Goal: Task Accomplishment & Management: Manage account settings

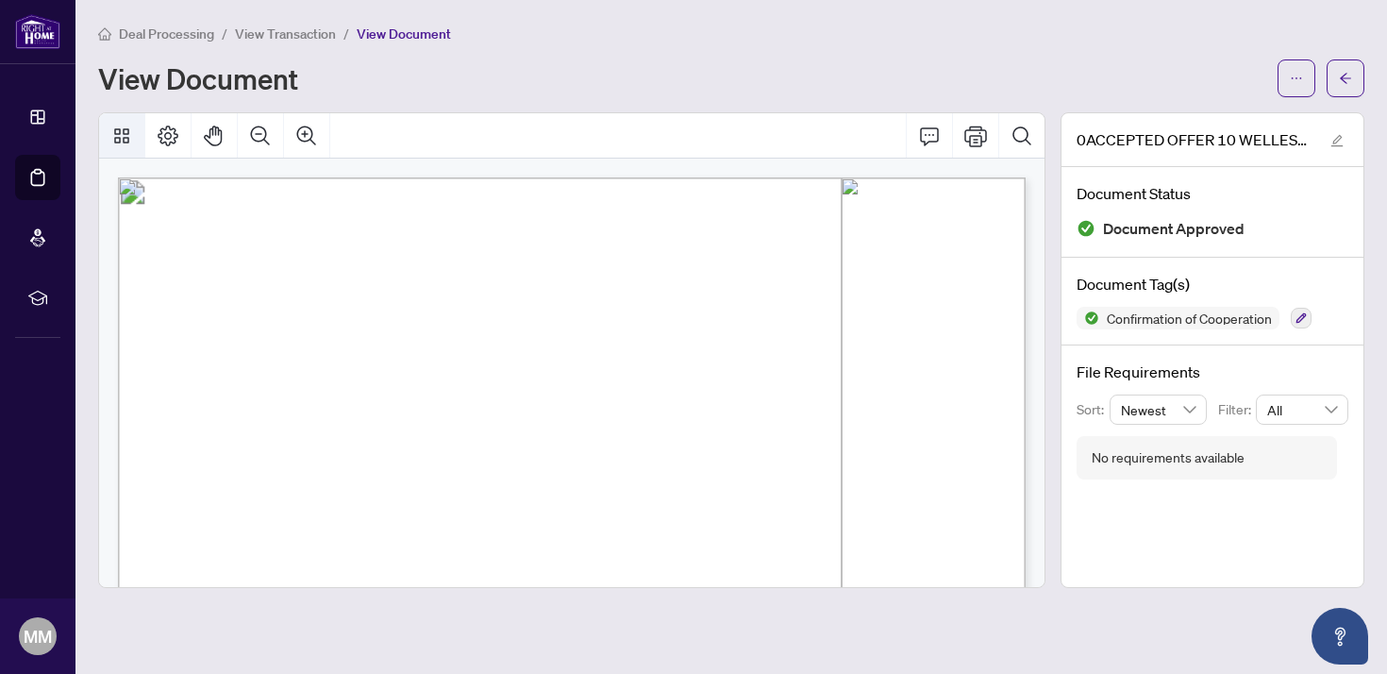
scroll to position [244, 0]
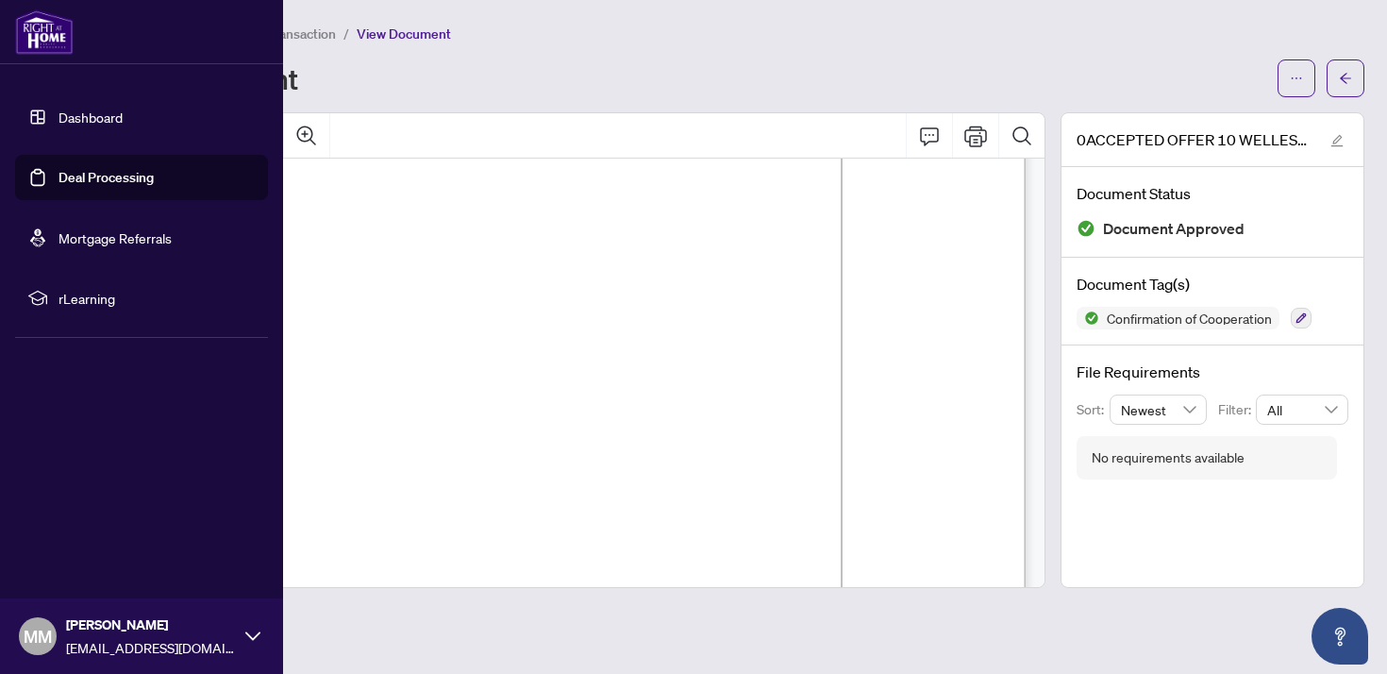
click at [59, 114] on link "Dashboard" at bounding box center [91, 117] width 64 height 17
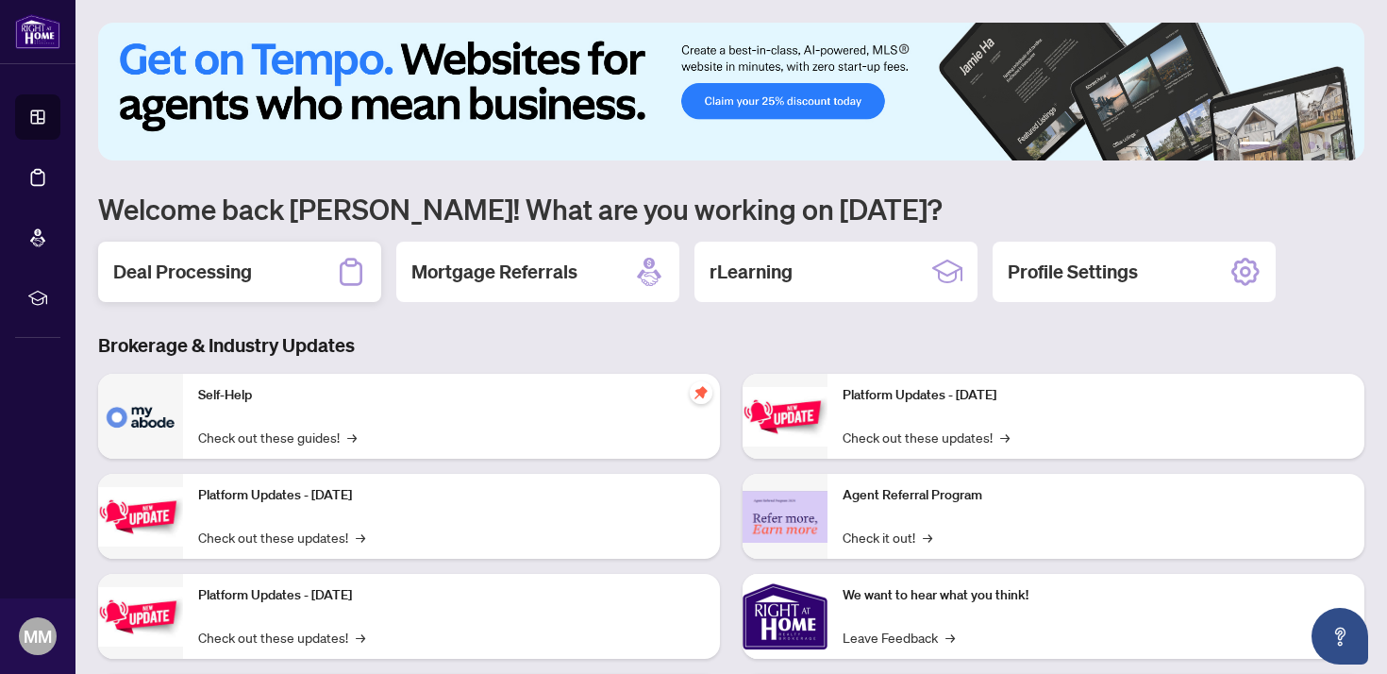
click at [253, 279] on div "Deal Processing" at bounding box center [239, 272] width 283 height 60
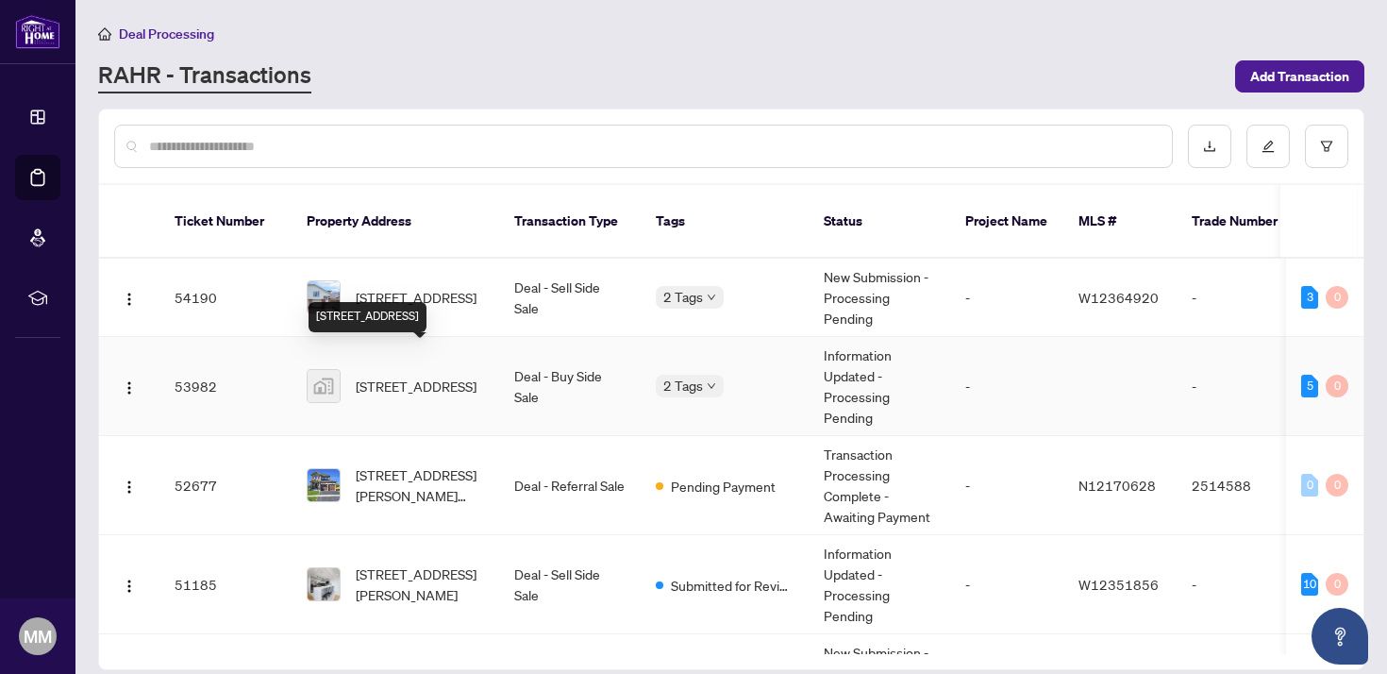
click at [431, 376] on span "[STREET_ADDRESS]" at bounding box center [416, 386] width 121 height 21
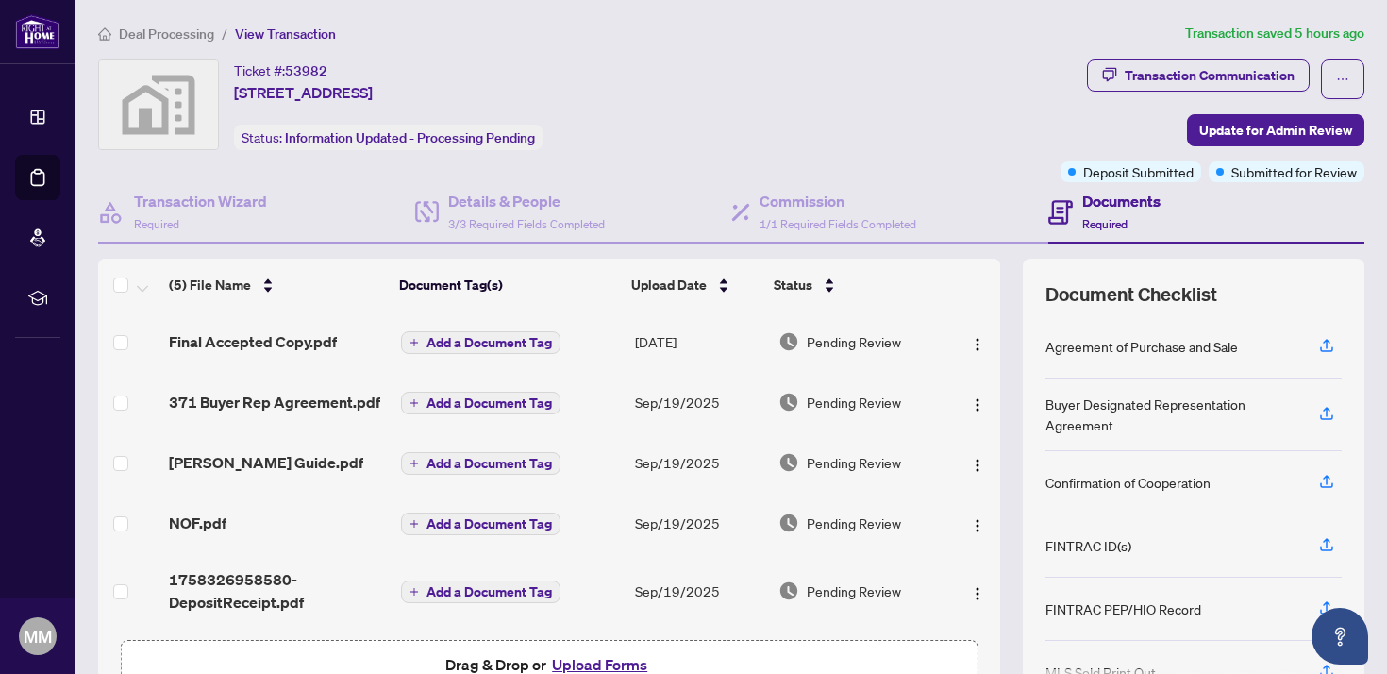
scroll to position [115, 0]
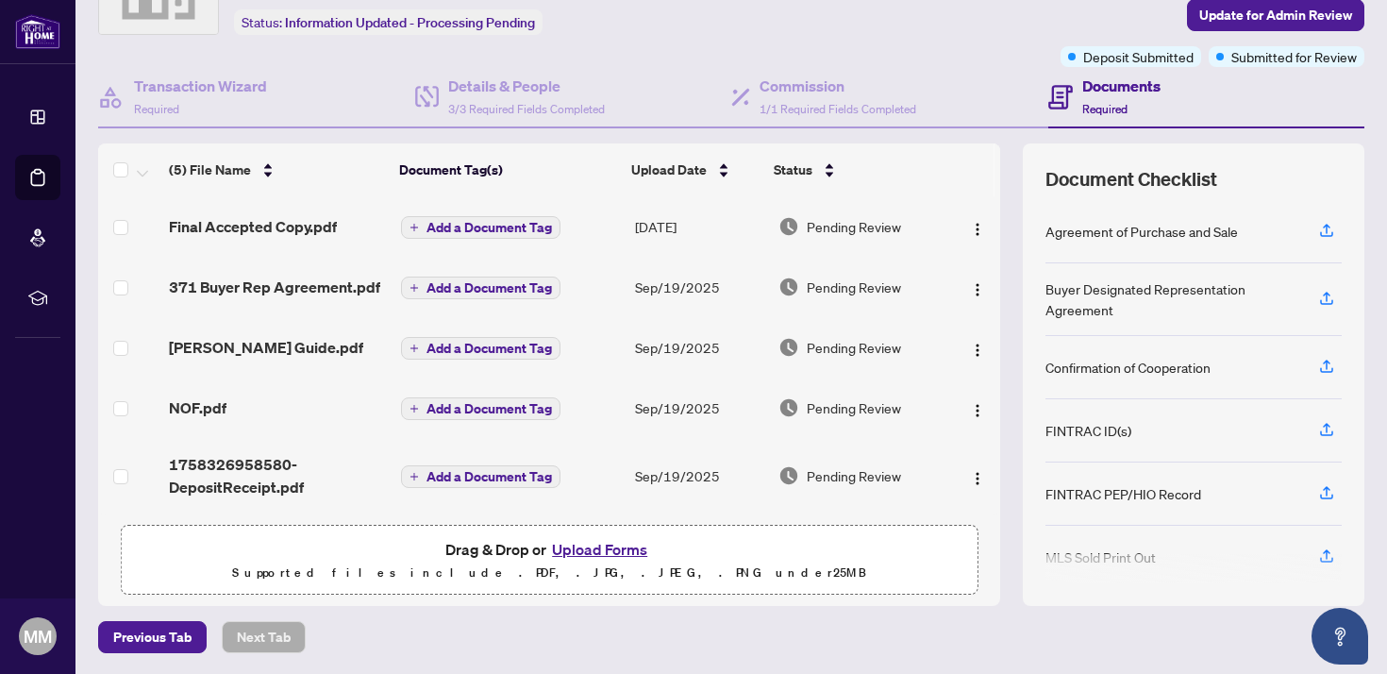
click at [625, 552] on button "Upload Forms" at bounding box center [599, 549] width 107 height 25
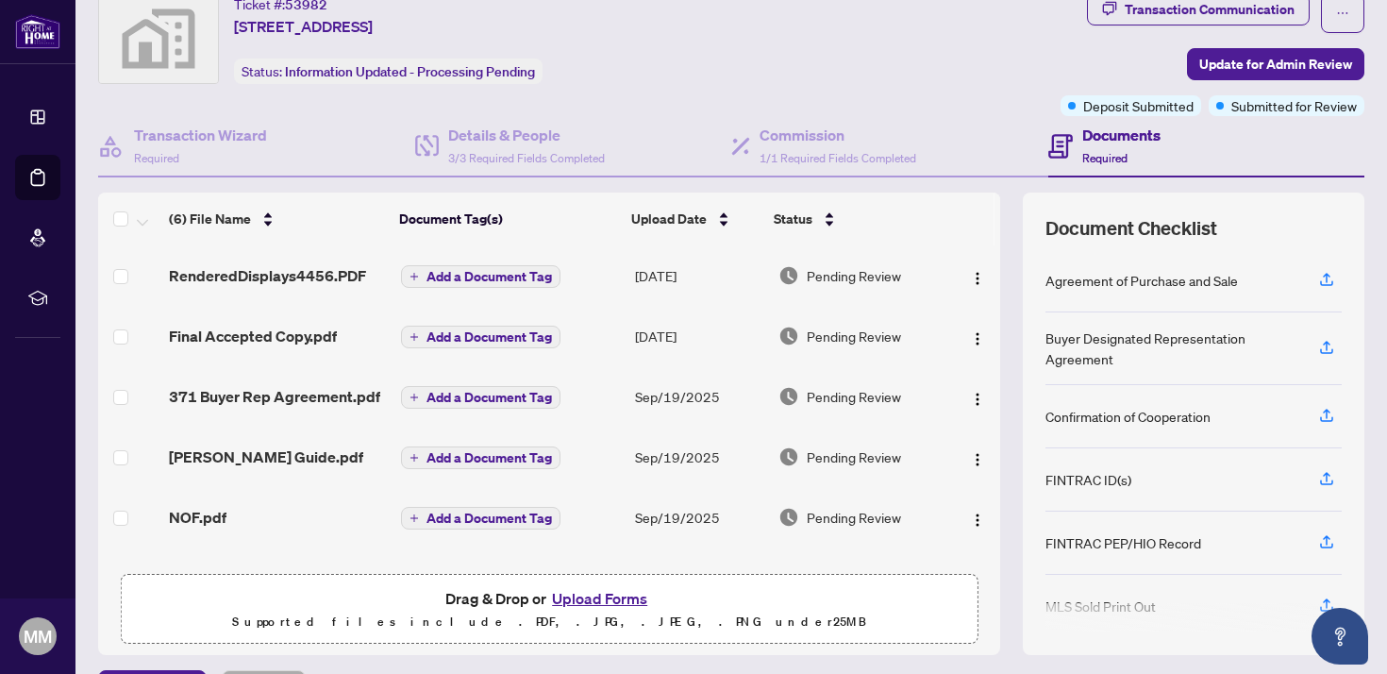
scroll to position [0, 0]
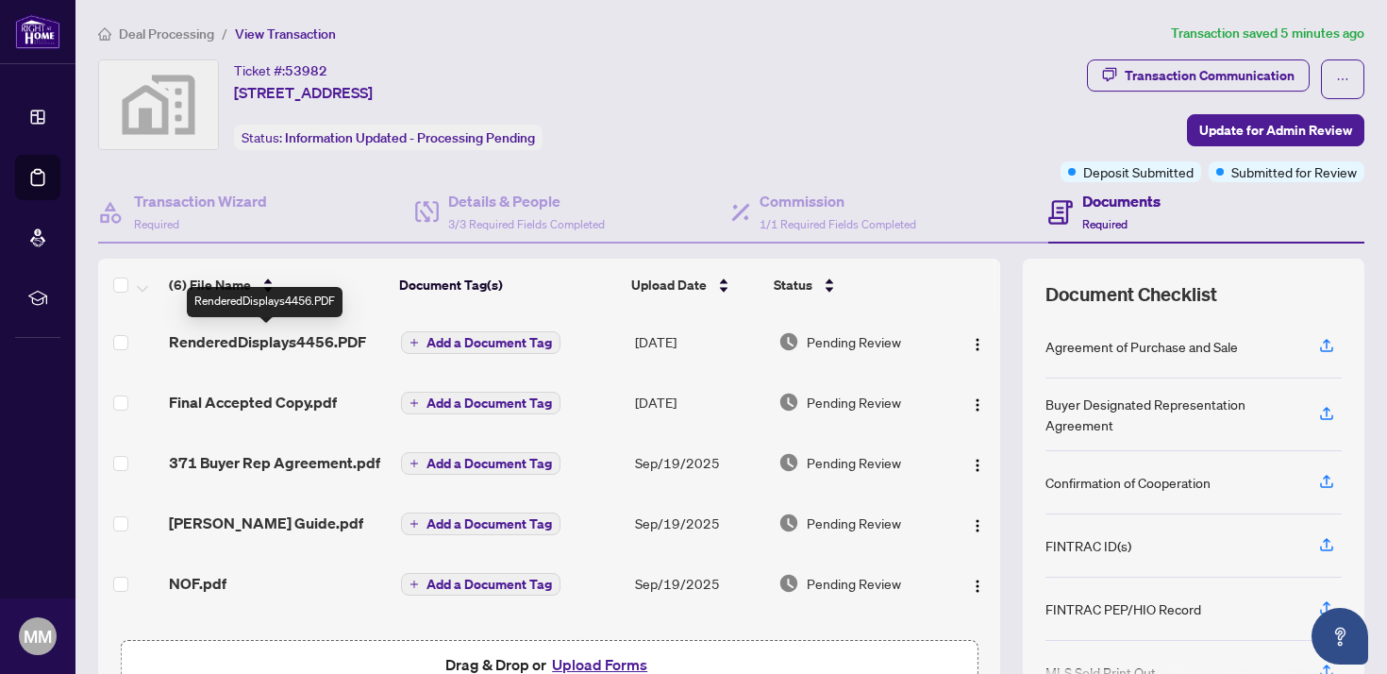
click at [286, 335] on span "RenderedDisplays4456.PDF" at bounding box center [267, 341] width 197 height 23
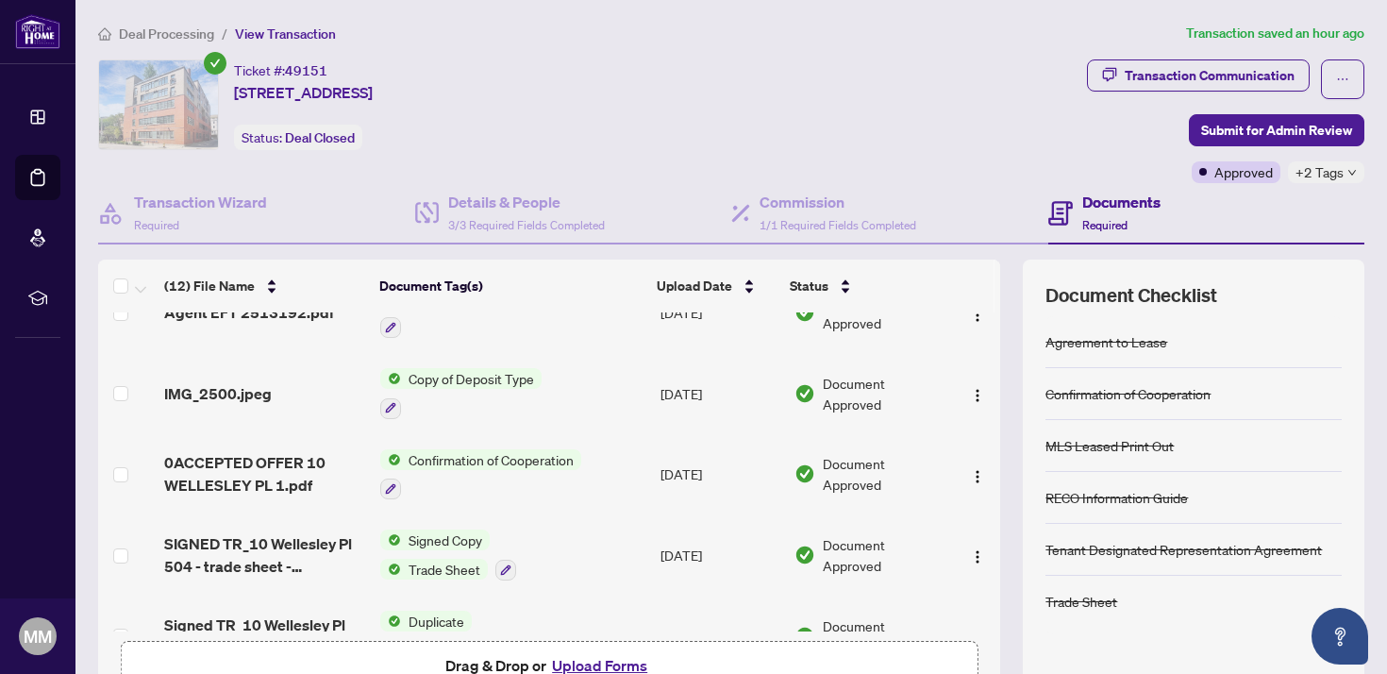
scroll to position [62, 0]
